Goal: Task Accomplishment & Management: Manage account settings

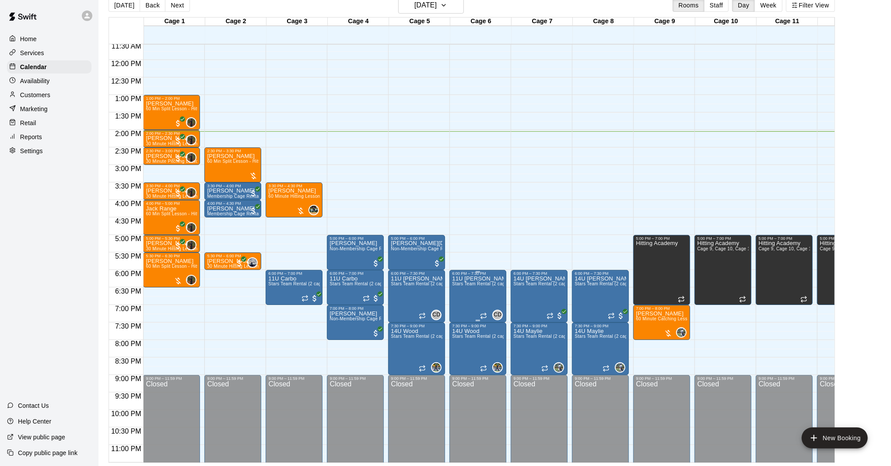
scroll to position [406, 0]
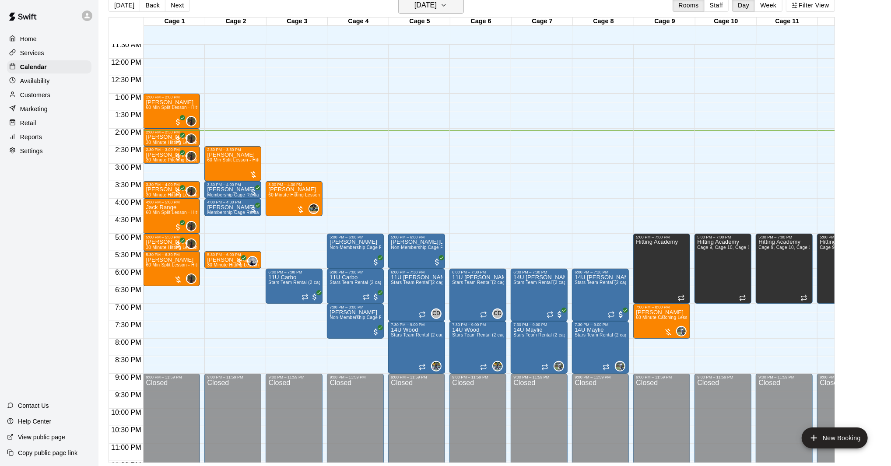
click at [458, 11] on button "[DATE]" at bounding box center [431, 5] width 66 height 17
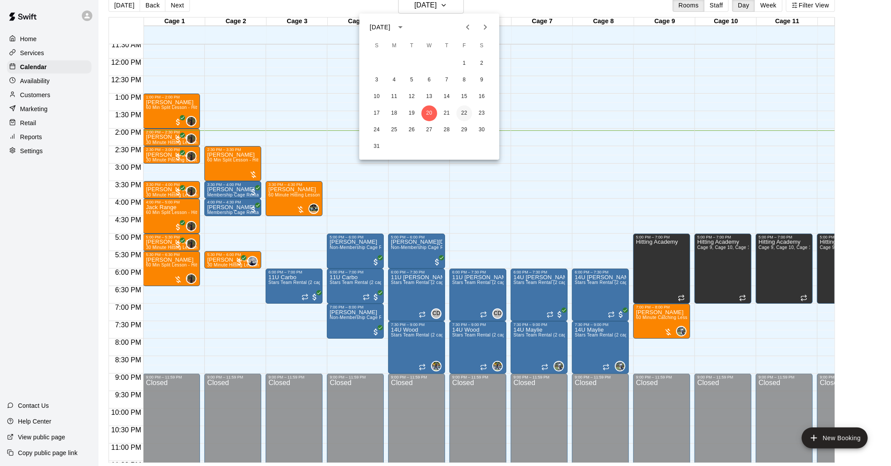
click at [461, 112] on button "22" at bounding box center [464, 113] width 16 height 16
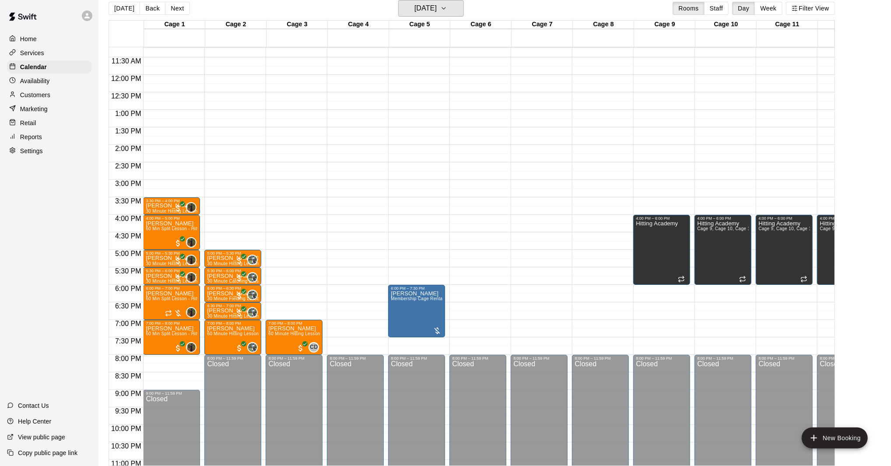
scroll to position [391, 0]
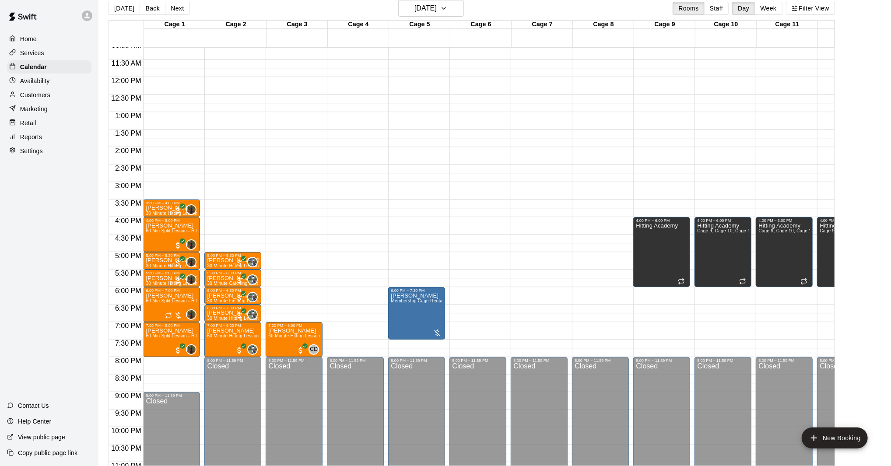
click at [52, 84] on div "Availability" at bounding box center [49, 80] width 84 height 13
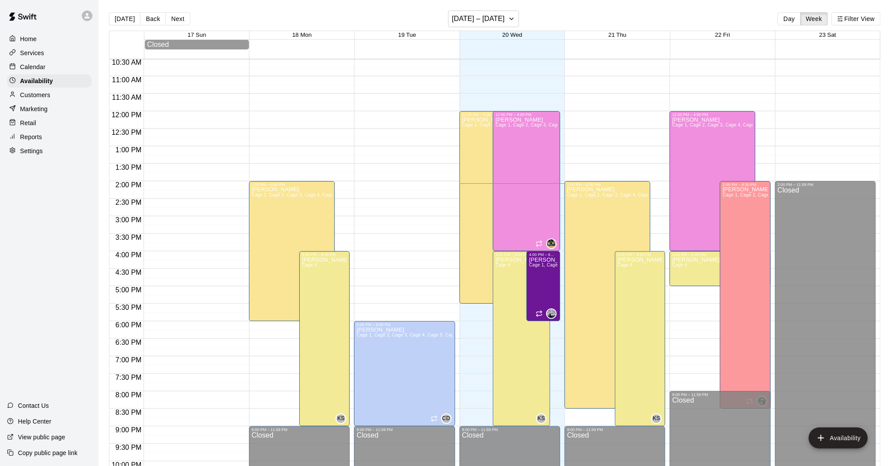
scroll to position [368, 0]
click at [40, 70] on p "Calendar" at bounding box center [32, 67] width 25 height 9
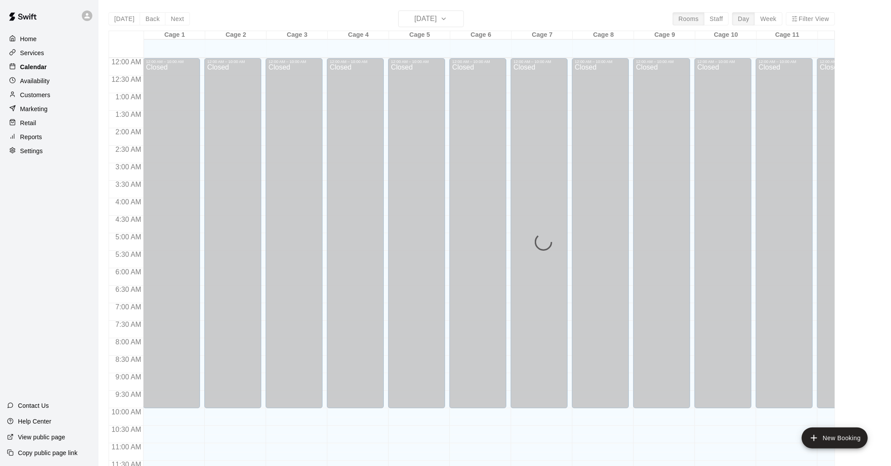
scroll to position [396, 0]
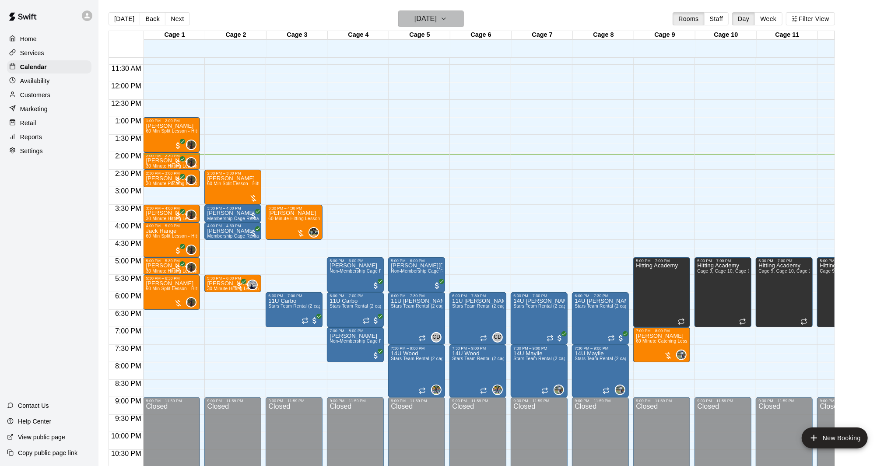
click at [447, 15] on icon "button" at bounding box center [443, 19] width 7 height 10
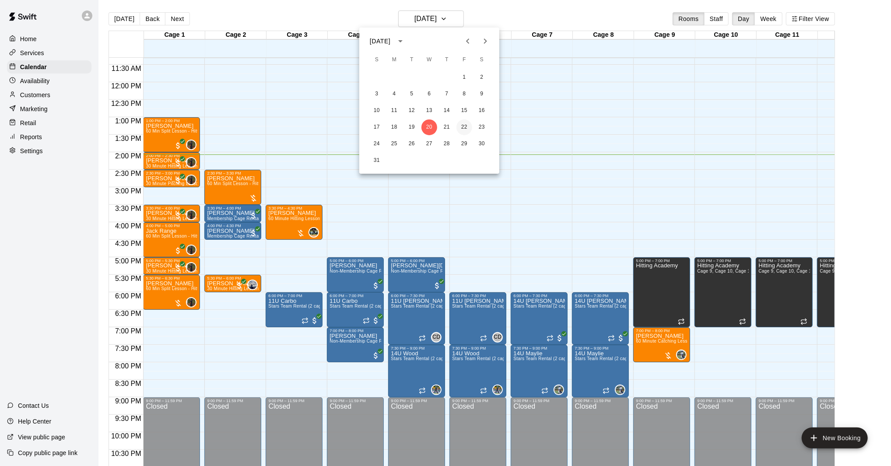
click at [466, 128] on button "22" at bounding box center [464, 127] width 16 height 16
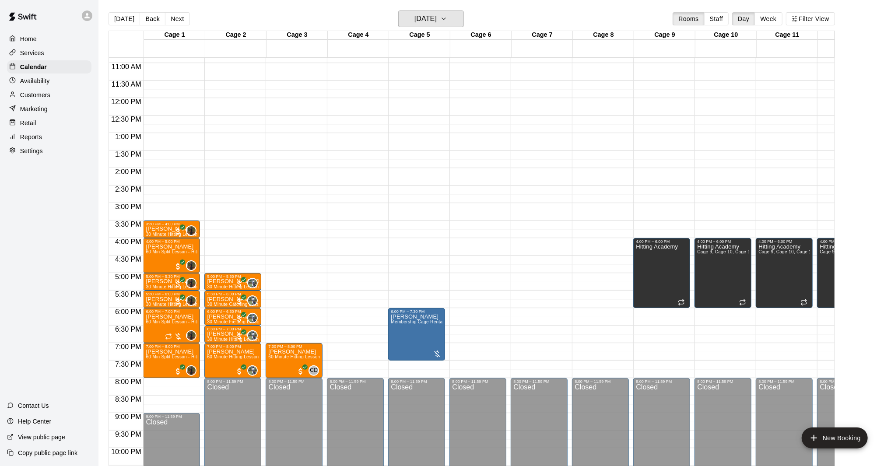
scroll to position [392, 0]
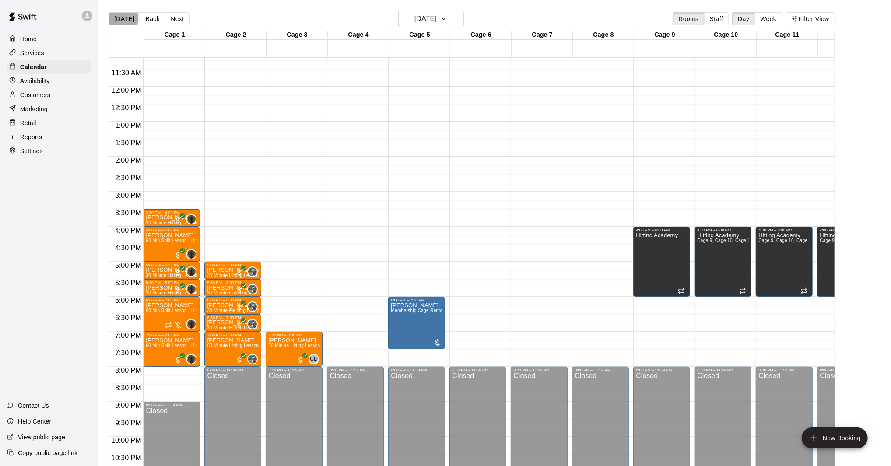
click at [118, 18] on button "[DATE]" at bounding box center [123, 18] width 31 height 13
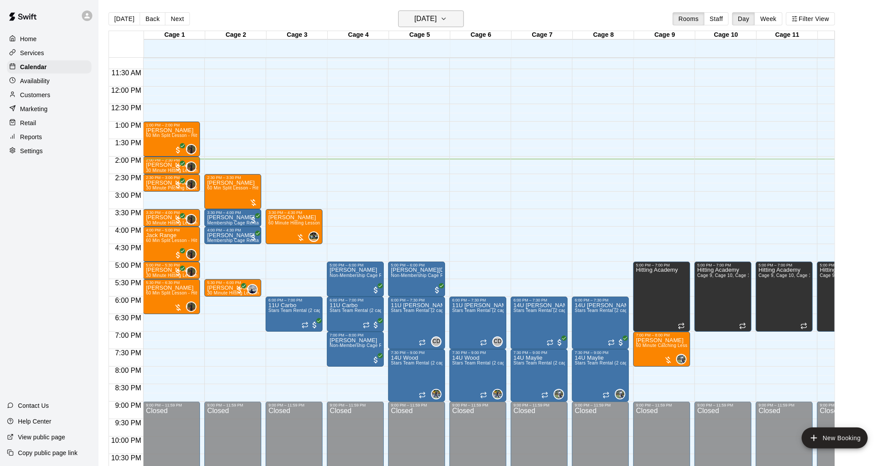
click at [437, 21] on h6 "[DATE]" at bounding box center [425, 19] width 22 height 12
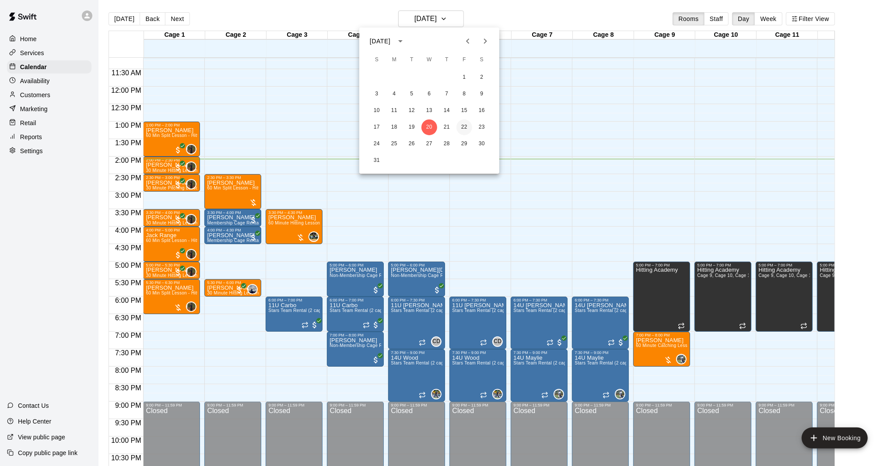
click at [463, 126] on button "22" at bounding box center [464, 127] width 16 height 16
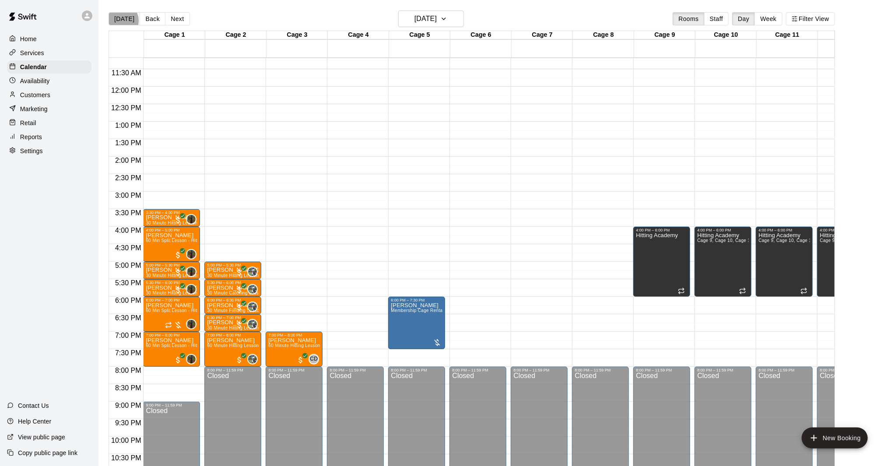
click at [120, 21] on button "[DATE]" at bounding box center [123, 18] width 31 height 13
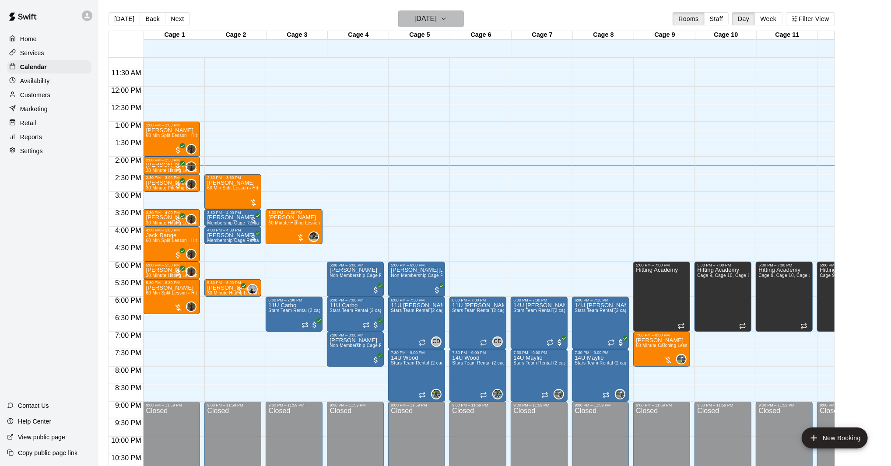
click at [447, 20] on icon "button" at bounding box center [443, 19] width 7 height 10
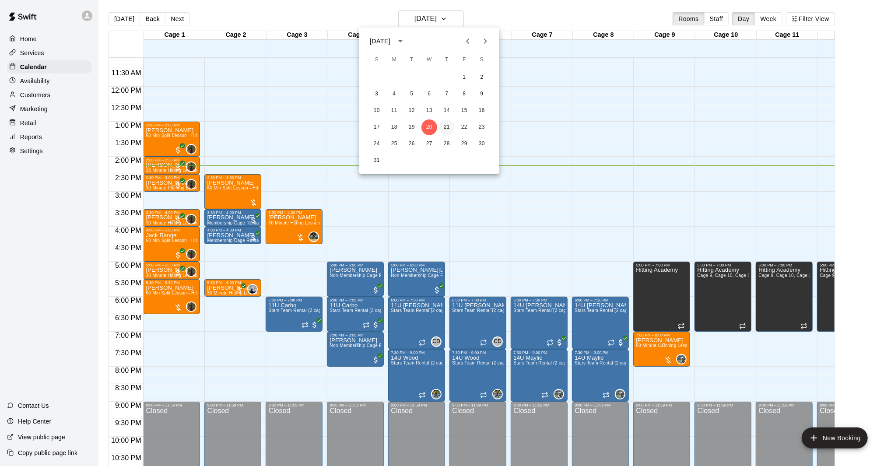
click at [448, 123] on button "21" at bounding box center [447, 127] width 16 height 16
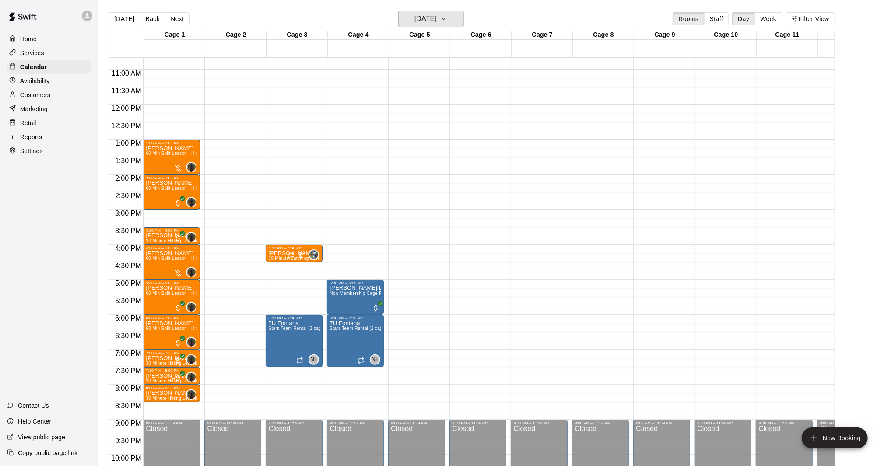
scroll to position [374, 0]
click at [451, 17] on button "[DATE]" at bounding box center [431, 18] width 66 height 17
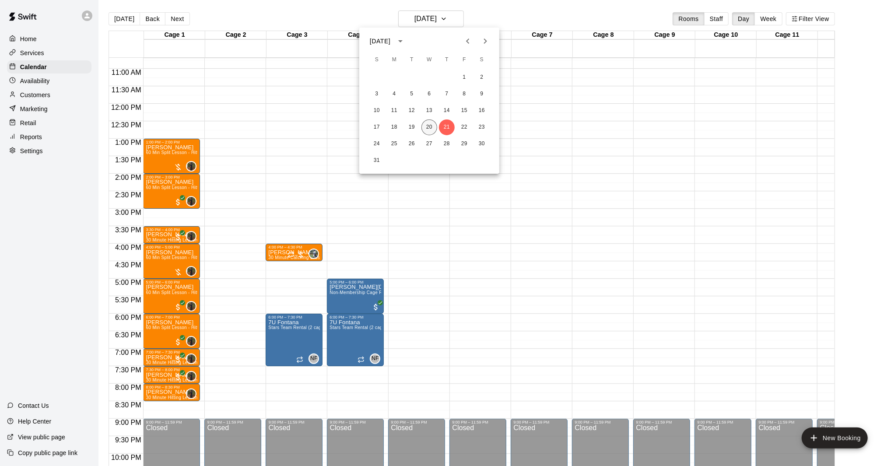
click at [429, 122] on button "20" at bounding box center [429, 127] width 16 height 16
